Goal: Information Seeking & Learning: Understand process/instructions

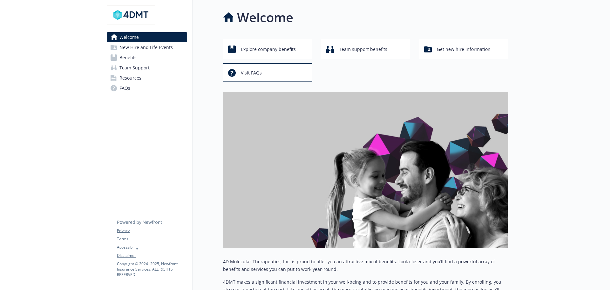
click at [128, 58] on span "Benefits" at bounding box center [128, 57] width 17 height 10
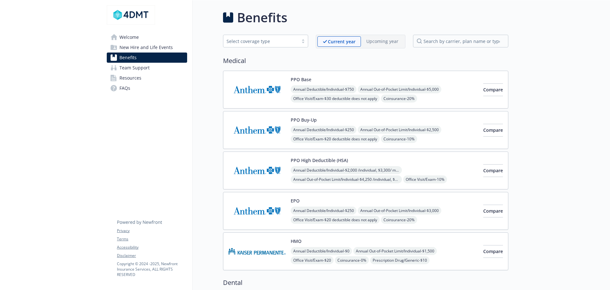
click at [130, 48] on span "New Hire and Life Events" at bounding box center [146, 47] width 53 height 10
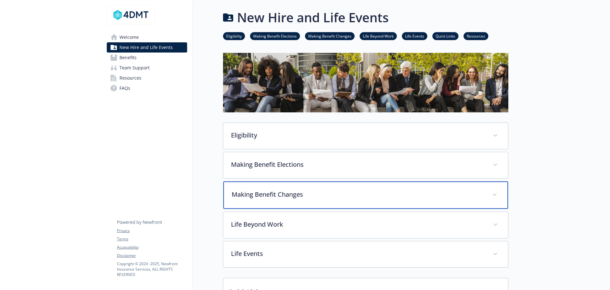
click at [325, 195] on p "Making Benefit Changes" at bounding box center [358, 194] width 253 height 10
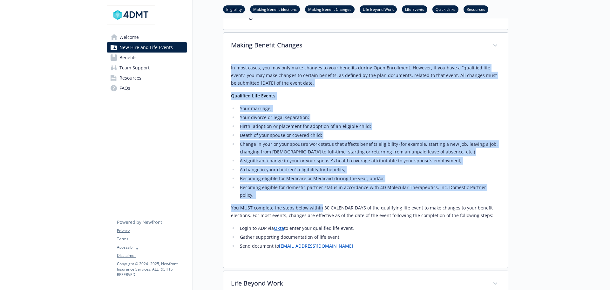
scroll to position [159, 0]
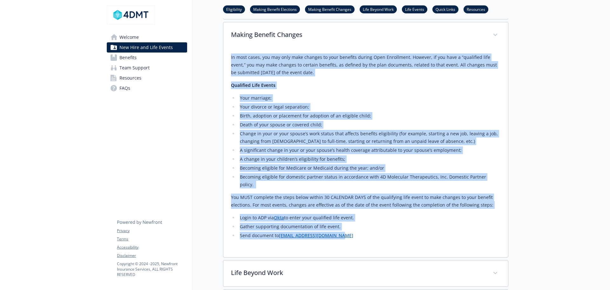
drag, startPoint x: 230, startPoint y: 89, endPoint x: 344, endPoint y: 226, distance: 178.3
click at [344, 226] on div "In most cases, you may only make changes to your benefits during Open Enrollmen…" at bounding box center [365, 152] width 285 height 209
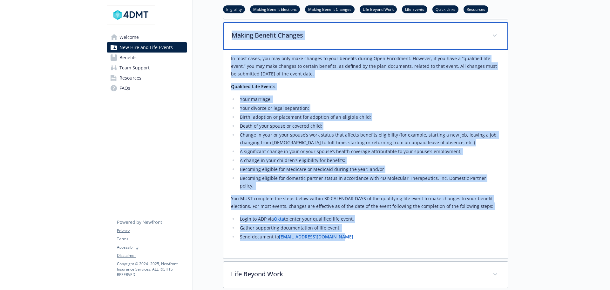
drag, startPoint x: 229, startPoint y: 33, endPoint x: 346, endPoint y: 232, distance: 230.4
click at [346, 232] on div "Making Benefit Changes In most cases, you may only make changes to your benefit…" at bounding box center [365, 140] width 285 height 236
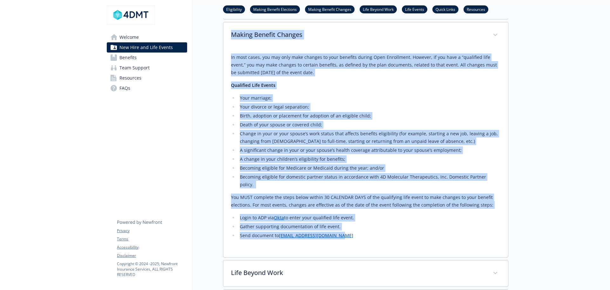
copy div "Loremi Dolorsi Ametcon Ad elit seddo, eiu tem inci utla etdolor ma aliq enimadm…"
click at [273, 73] on p "In most cases, you may only make changes to your benefits during Open Enrollmen…" at bounding box center [366, 64] width 270 height 23
